Goal: Task Accomplishment & Management: Manage account settings

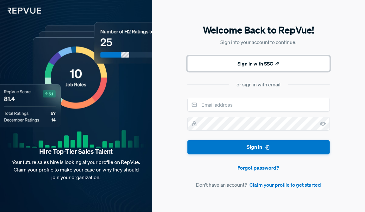
click at [256, 60] on button "Sign In with SSO" at bounding box center [258, 63] width 142 height 15
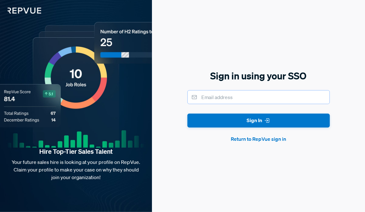
click at [232, 98] on input "email" at bounding box center [258, 97] width 142 height 14
click at [342, 85] on div "Sign in using your SSO Sign In Return to RepVue sign in" at bounding box center [258, 106] width 213 height 212
click at [260, 139] on button "Return to RepVue sign in" at bounding box center [258, 139] width 142 height 8
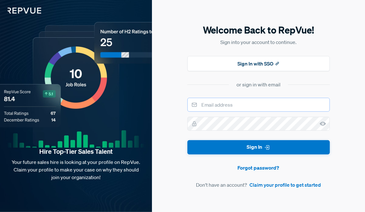
click at [222, 106] on input "email" at bounding box center [258, 105] width 142 height 14
type input "[PERSON_NAME][EMAIL_ADDRESS][DOMAIN_NAME]"
click at [322, 123] on icon at bounding box center [323, 124] width 6 height 6
click at [236, 143] on button "Sign In" at bounding box center [258, 147] width 142 height 14
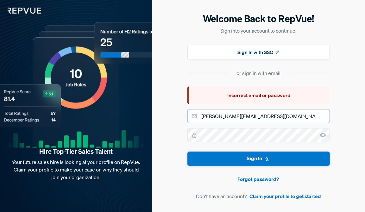
click at [267, 120] on input "[PERSON_NAME][EMAIL_ADDRESS][DOMAIN_NAME]" at bounding box center [258, 116] width 142 height 14
